Goal: Information Seeking & Learning: Learn about a topic

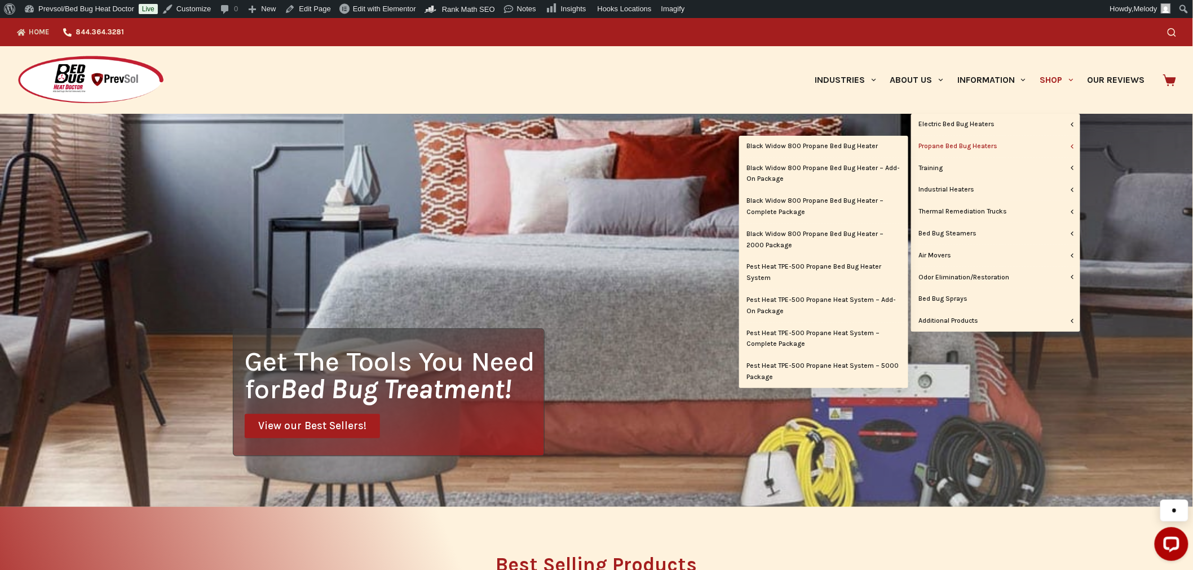
click at [960, 145] on link "Propane Bed Bug Heaters" at bounding box center [995, 146] width 169 height 21
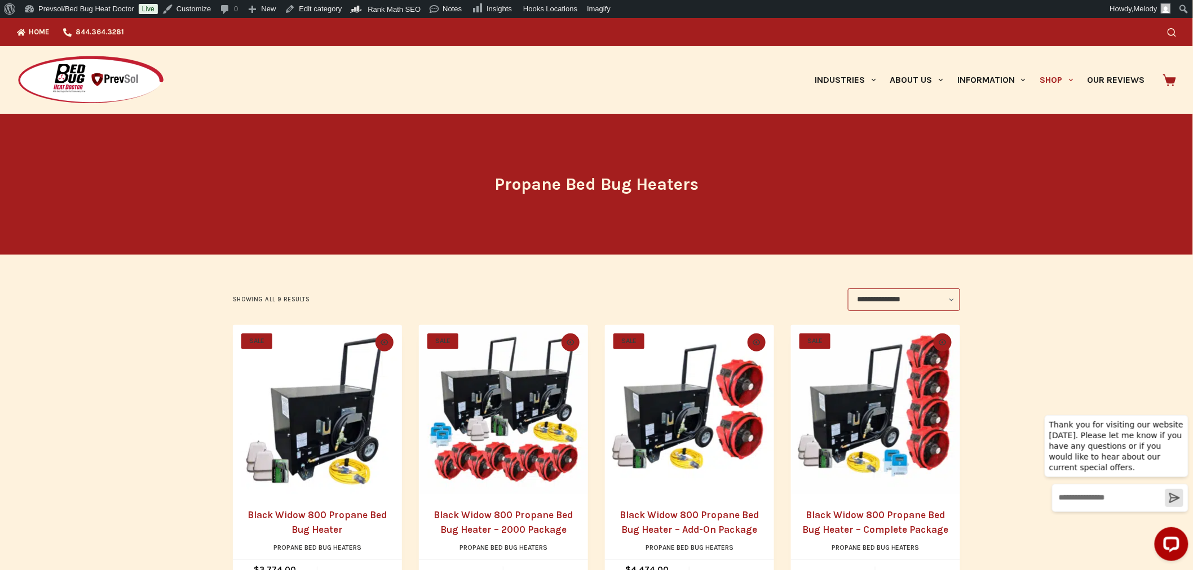
click at [363, 374] on img "Black Widow 800 Propane Bed Bug Heater" at bounding box center [317, 409] width 169 height 169
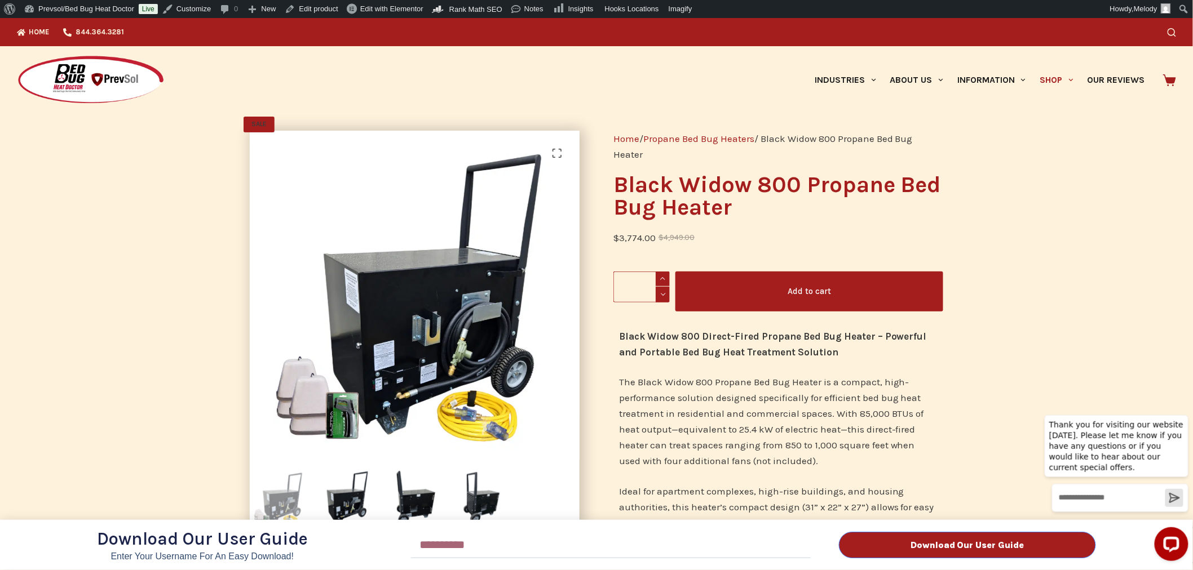
click at [1054, 77] on div "Download Our User Guide Enter Your Username for an Easy Download! Email Downloa…" at bounding box center [596, 294] width 1193 height 552
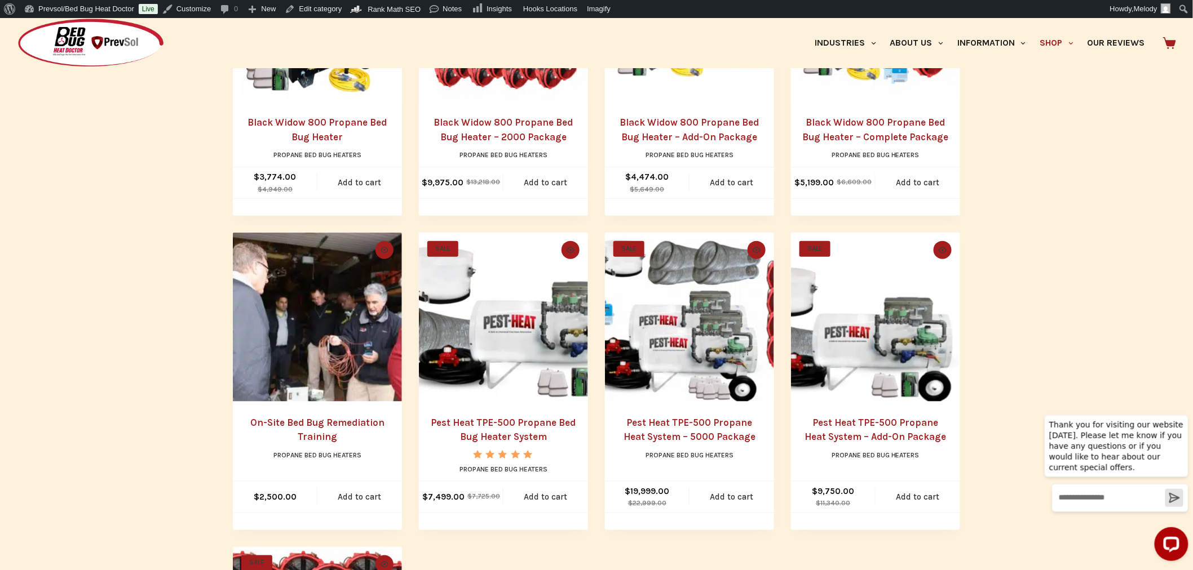
scroll to position [400, 0]
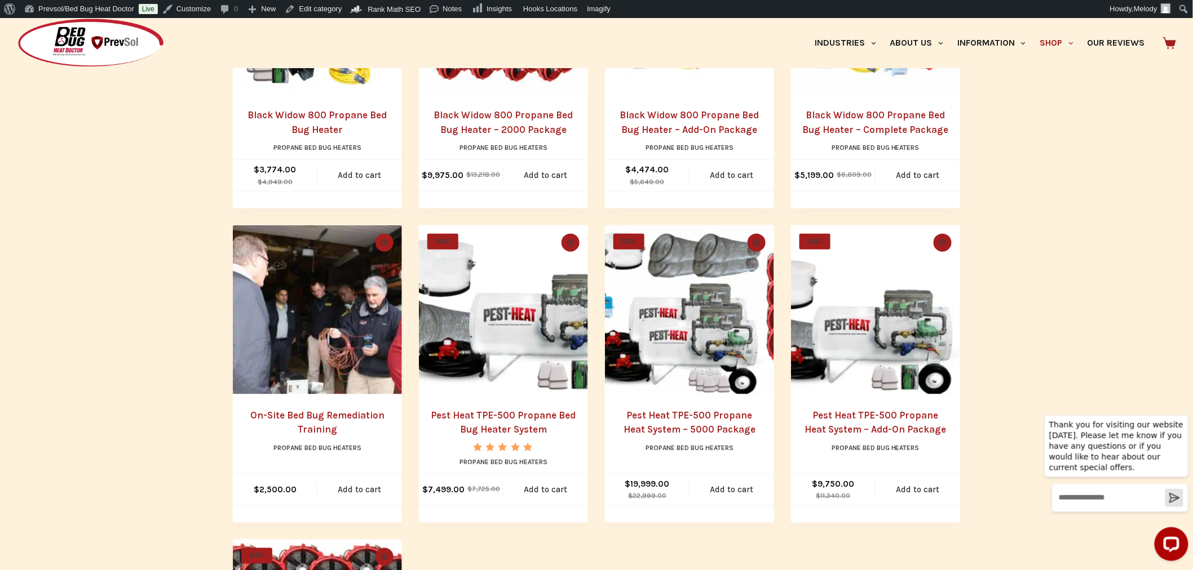
click at [514, 325] on img "Pest Heat TPE-500 Propane Bed Bug Heater System" at bounding box center [503, 309] width 169 height 169
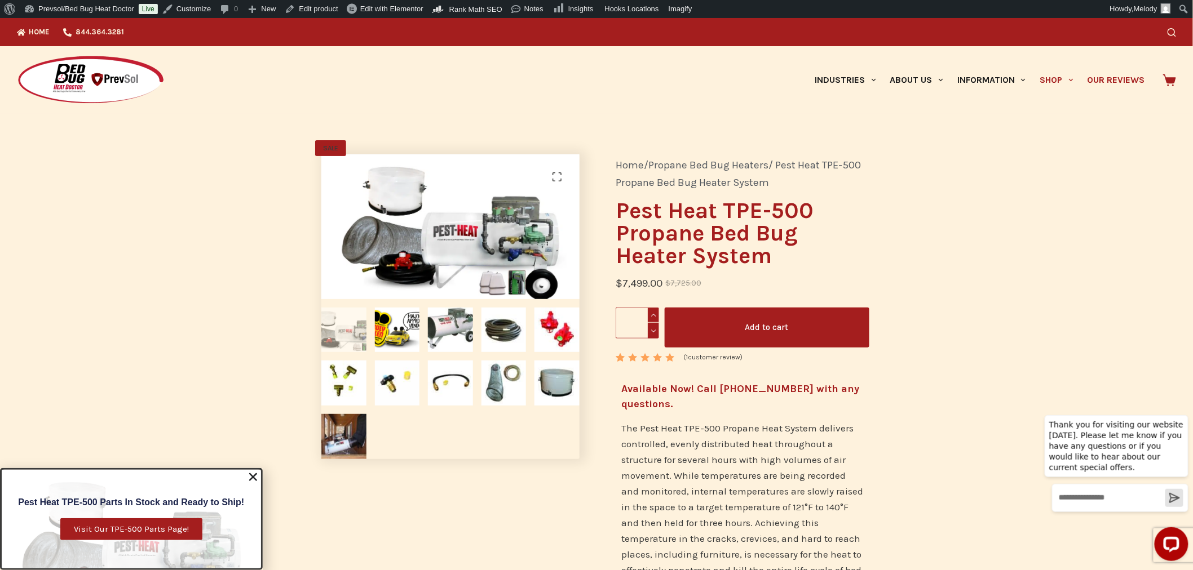
click at [1108, 73] on link "Our Reviews" at bounding box center [1116, 80] width 72 height 68
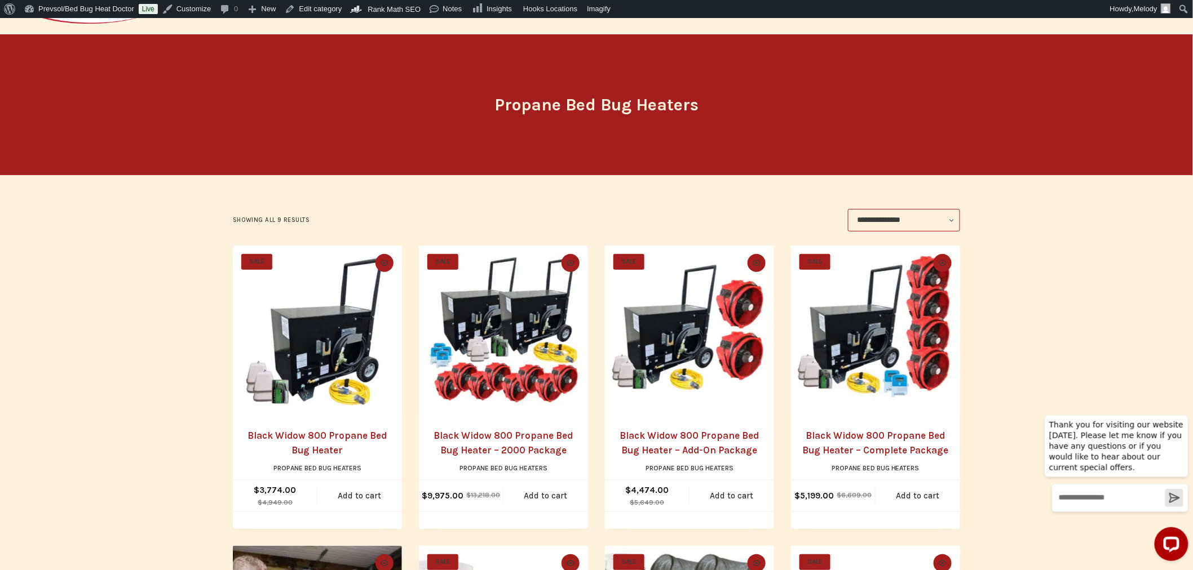
scroll to position [76, 0]
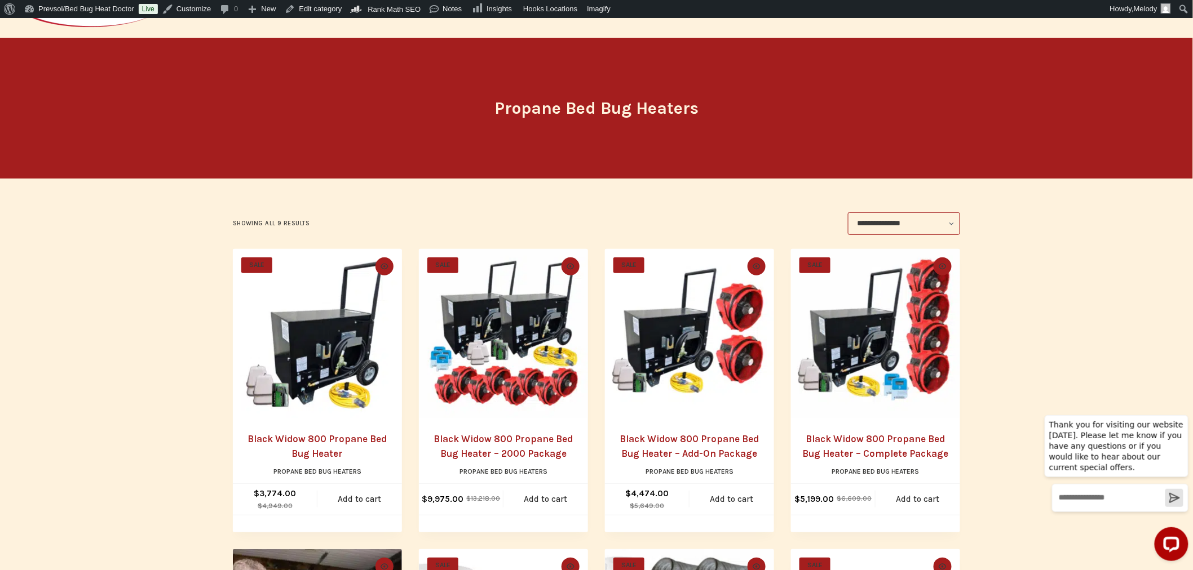
click at [329, 361] on img "Black Widow 800 Propane Bed Bug Heater" at bounding box center [317, 333] width 169 height 169
